Goal: Check status

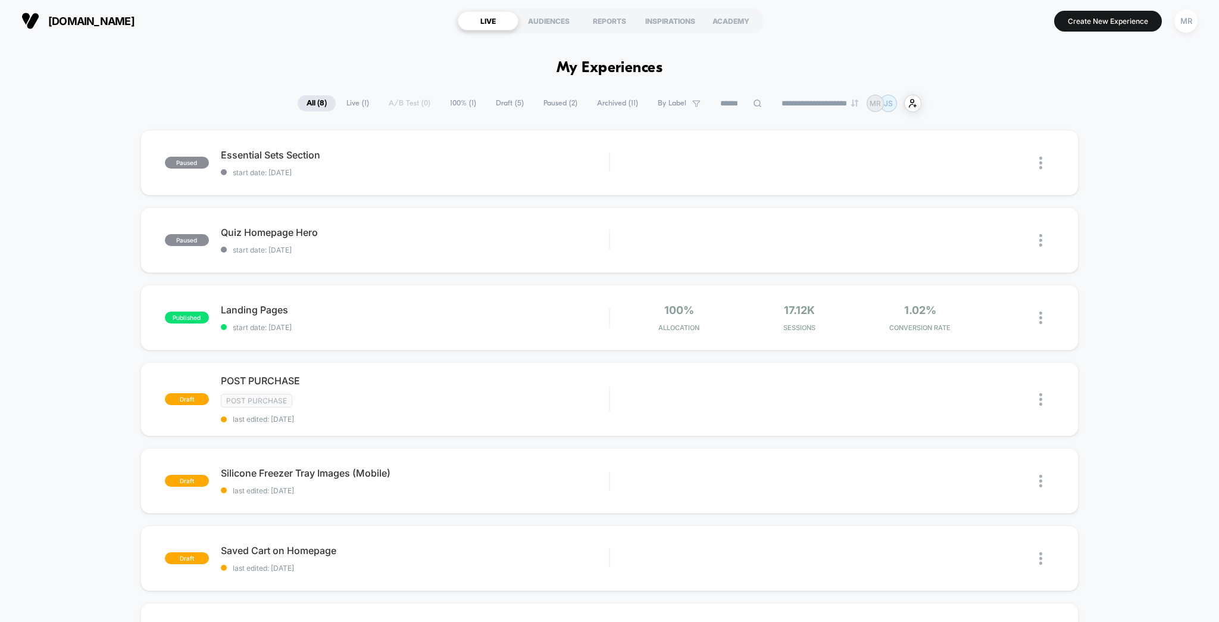
click at [595, 99] on span "Archived ( 11 )" at bounding box center [617, 103] width 59 height 16
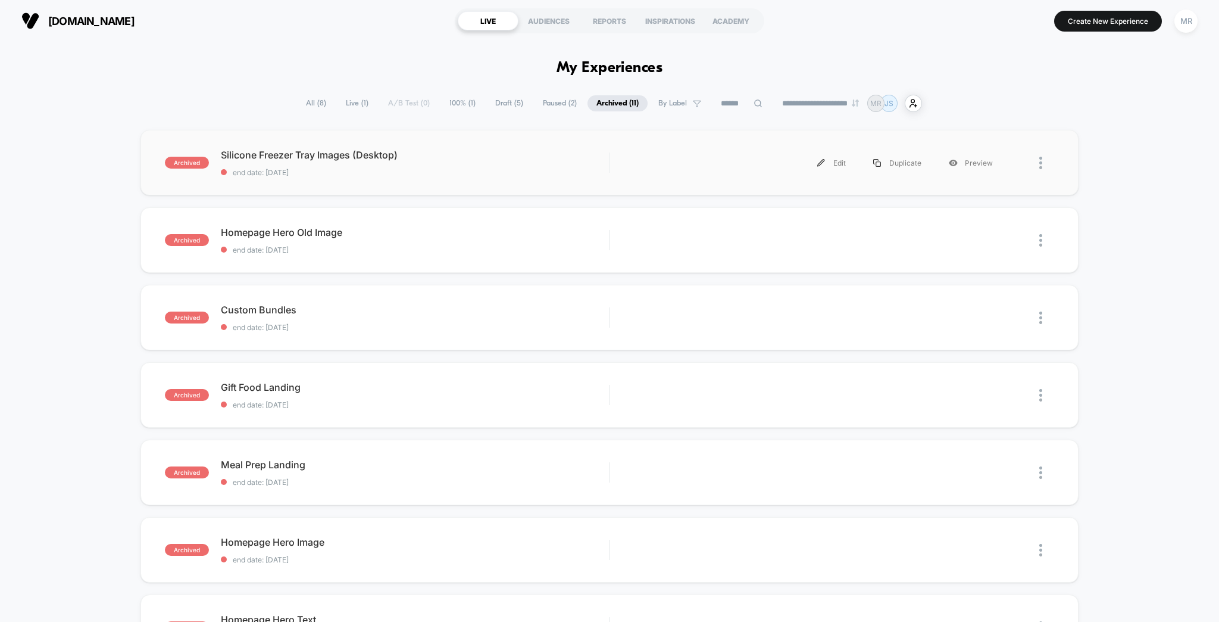
click at [392, 168] on div "archived Silicone Freezer Tray Images (Desktop) end date: [DATE] Edit Duplicate…" at bounding box center [609, 162] width 939 height 65
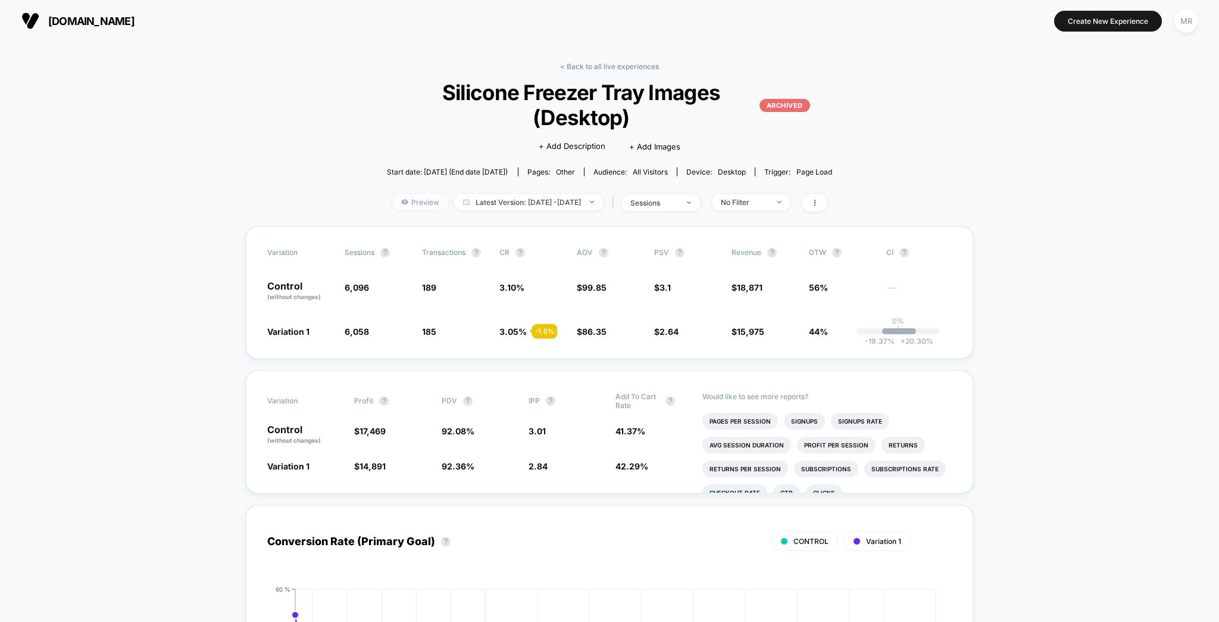
click at [425, 195] on span "Preview" at bounding box center [420, 202] width 56 height 16
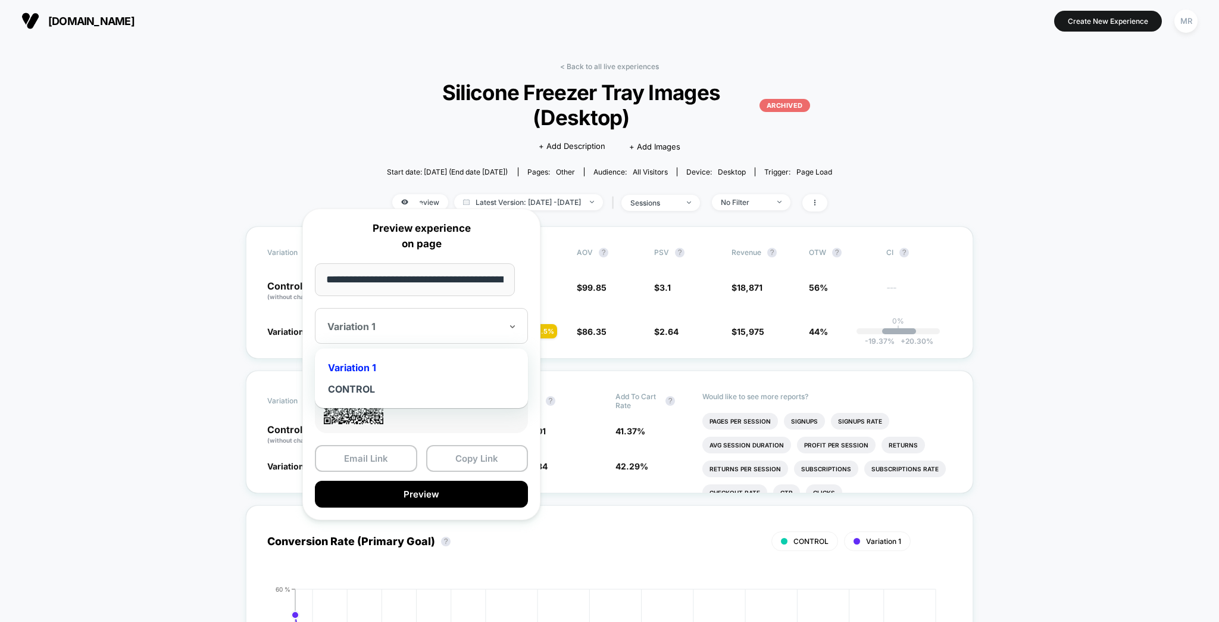
click at [427, 331] on div "Variation 1" at bounding box center [421, 326] width 213 height 36
click at [374, 379] on div "CONTROL" at bounding box center [421, 388] width 201 height 21
click at [454, 449] on button "Copy Link" at bounding box center [477, 458] width 102 height 27
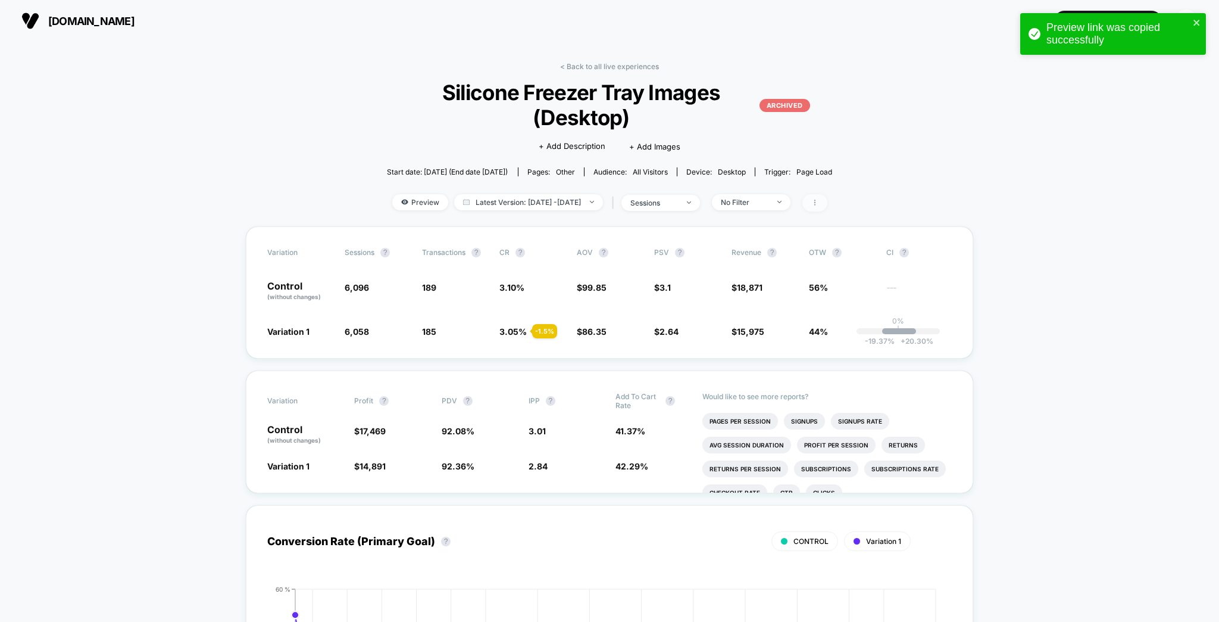
click at [827, 194] on span at bounding box center [814, 202] width 25 height 17
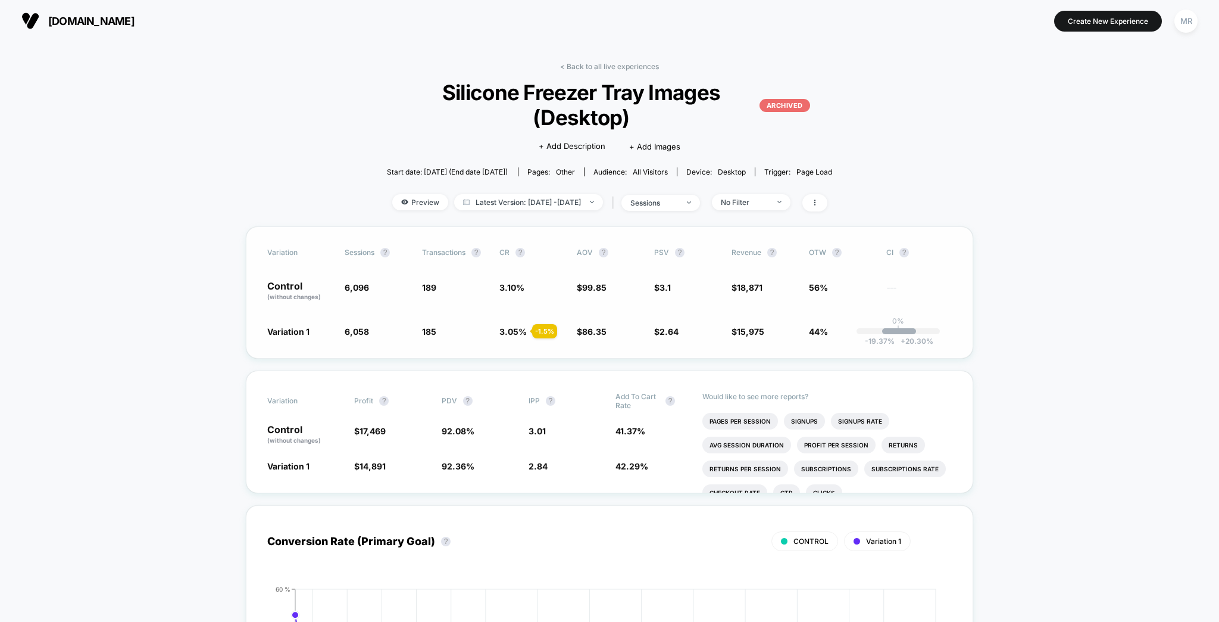
click at [299, 281] on p "Control (without changes)" at bounding box center [299, 291] width 65 height 20
click at [289, 326] on span "Variation 1" at bounding box center [288, 331] width 42 height 10
click at [826, 194] on span at bounding box center [814, 202] width 25 height 17
